Goal: Book appointment/travel/reservation

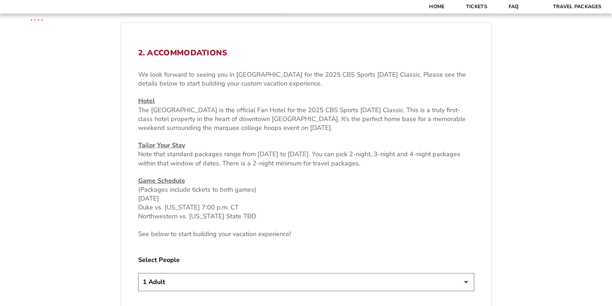
scroll to position [320, 0]
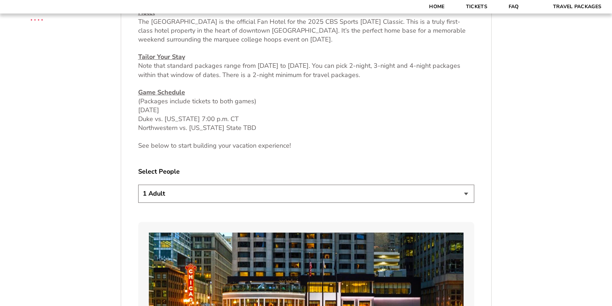
click at [466, 194] on select "1 Adult 2 Adults 3 Adults 4 Adults 2 Adults + 1 Child 2 Adults + 2 Children 2 A…" at bounding box center [306, 194] width 336 height 18
select select "3 Adults"
click at [138, 185] on select "1 Adult 2 Adults 3 Adults 4 Adults 2 Adults + 1 Child 2 Adults + 2 Children 2 A…" at bounding box center [306, 194] width 336 height 18
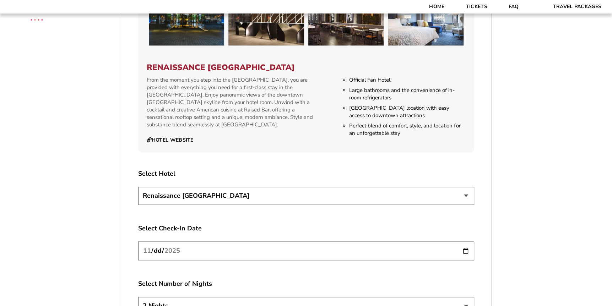
scroll to position [746, 0]
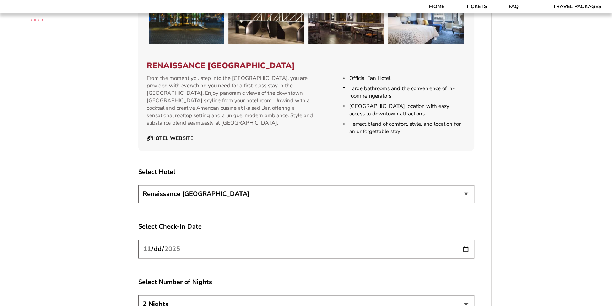
click at [232, 248] on input "[DATE]" at bounding box center [306, 249] width 336 height 19
click at [466, 249] on input "[DATE]" at bounding box center [306, 249] width 336 height 19
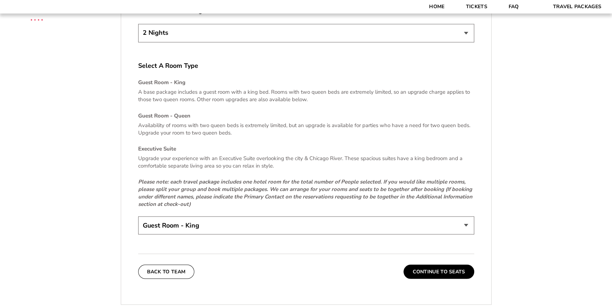
scroll to position [1030, 0]
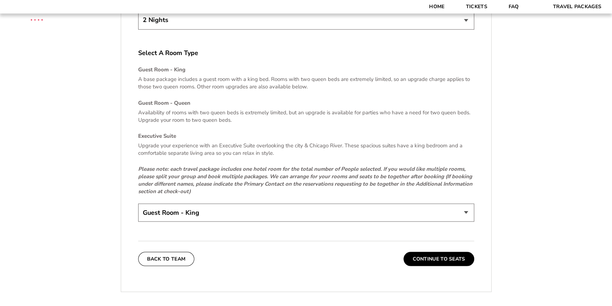
click at [462, 210] on select "Guest Room - King Guest Room - Queen (+$95 per night) Executive Suite (+$315 pe…" at bounding box center [306, 213] width 336 height 18
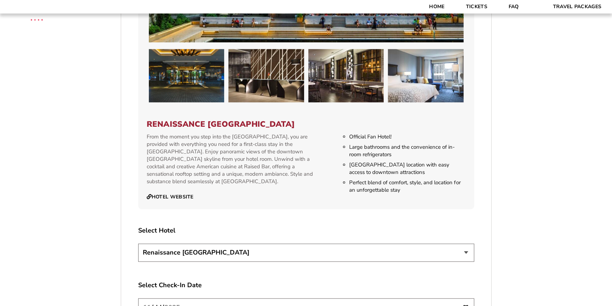
scroll to position [675, 0]
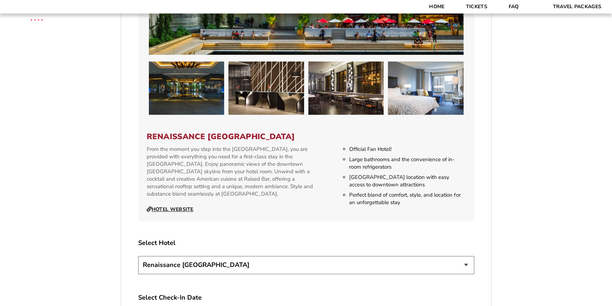
click at [175, 207] on link "Hotel Website" at bounding box center [170, 209] width 47 height 6
